Goal: Find specific page/section

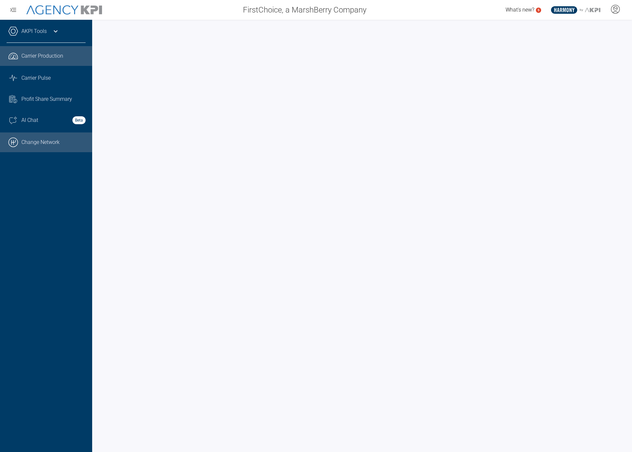
click at [43, 142] on link ".cls-1{fill:none;stroke:#000;stroke-linecap:round;stroke-linejoin:round;stroke-…" at bounding box center [46, 142] width 92 height 20
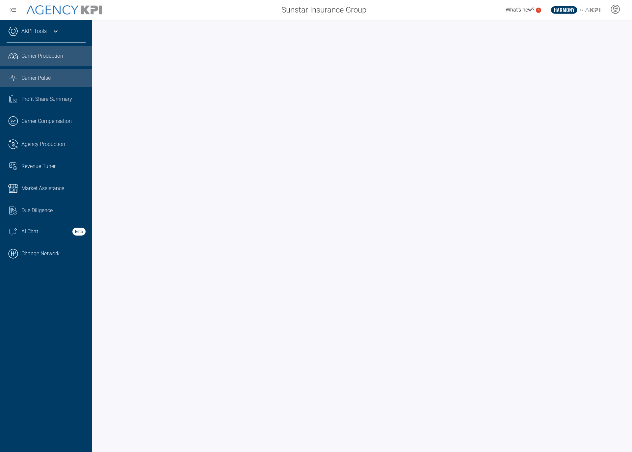
click at [22, 75] on span "Carrier Pulse" at bounding box center [35, 78] width 29 height 8
